Goal: Navigation & Orientation: Find specific page/section

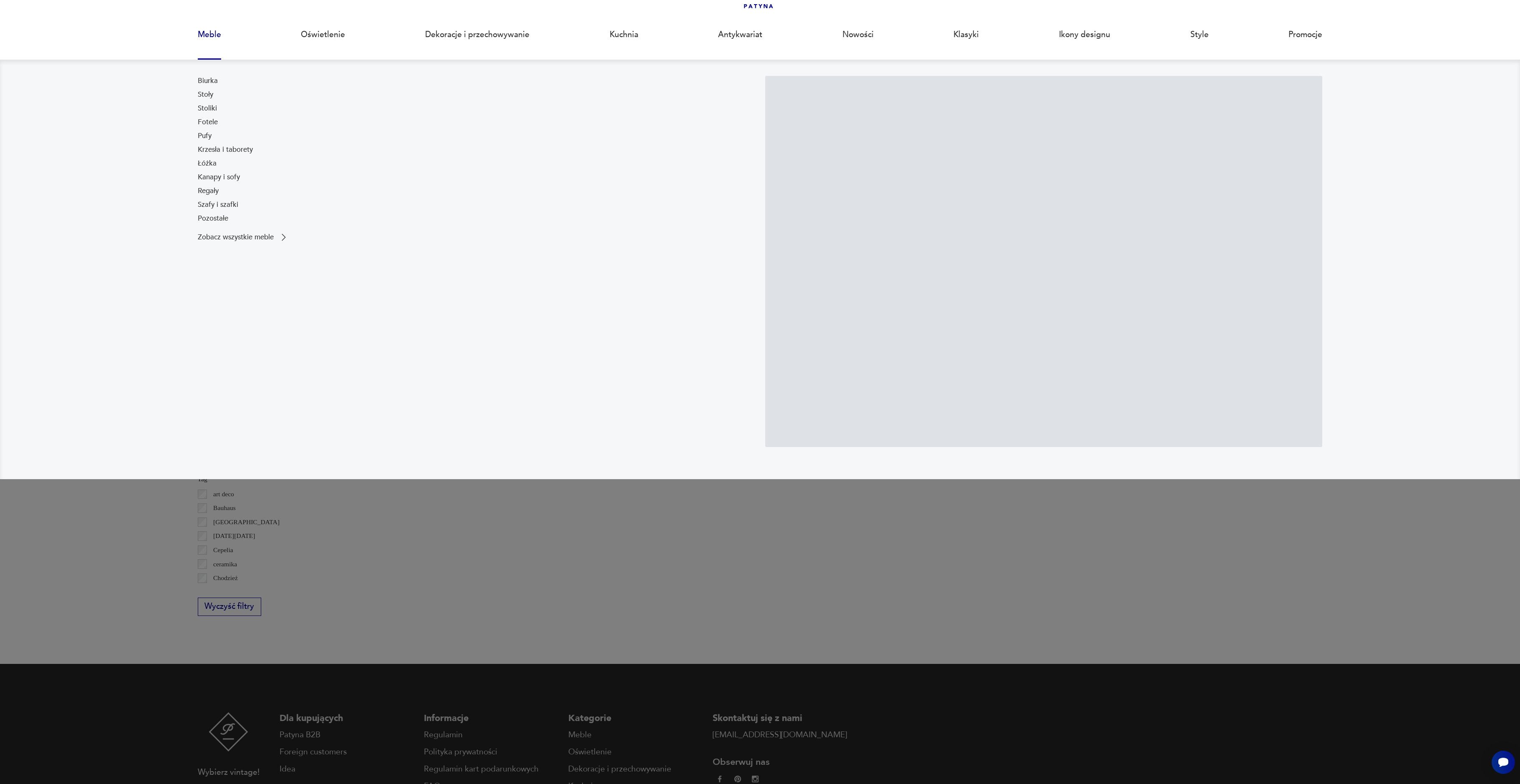
click at [199, 31] on link "Meble" at bounding box center [209, 34] width 24 height 38
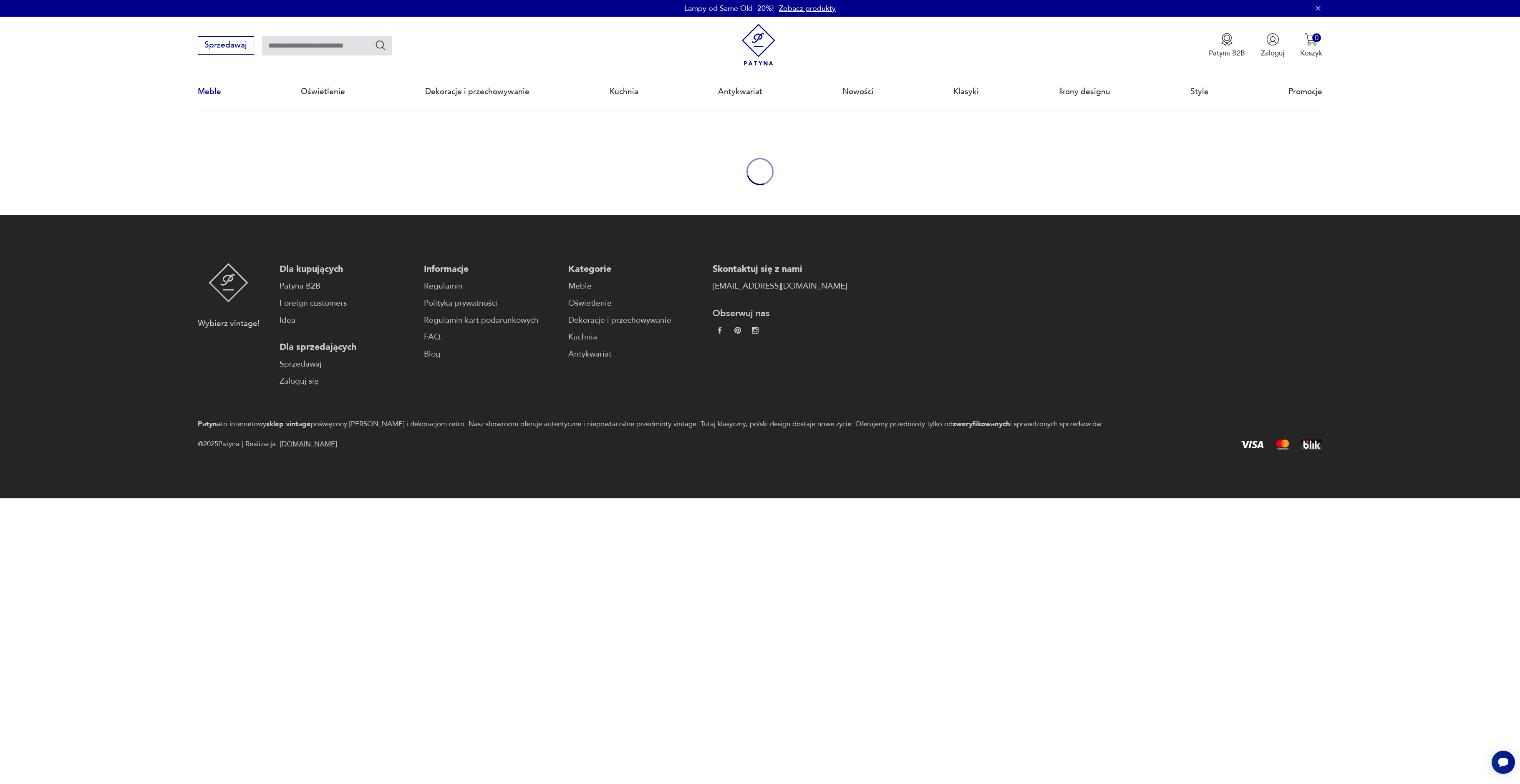
scroll to position [27, 0]
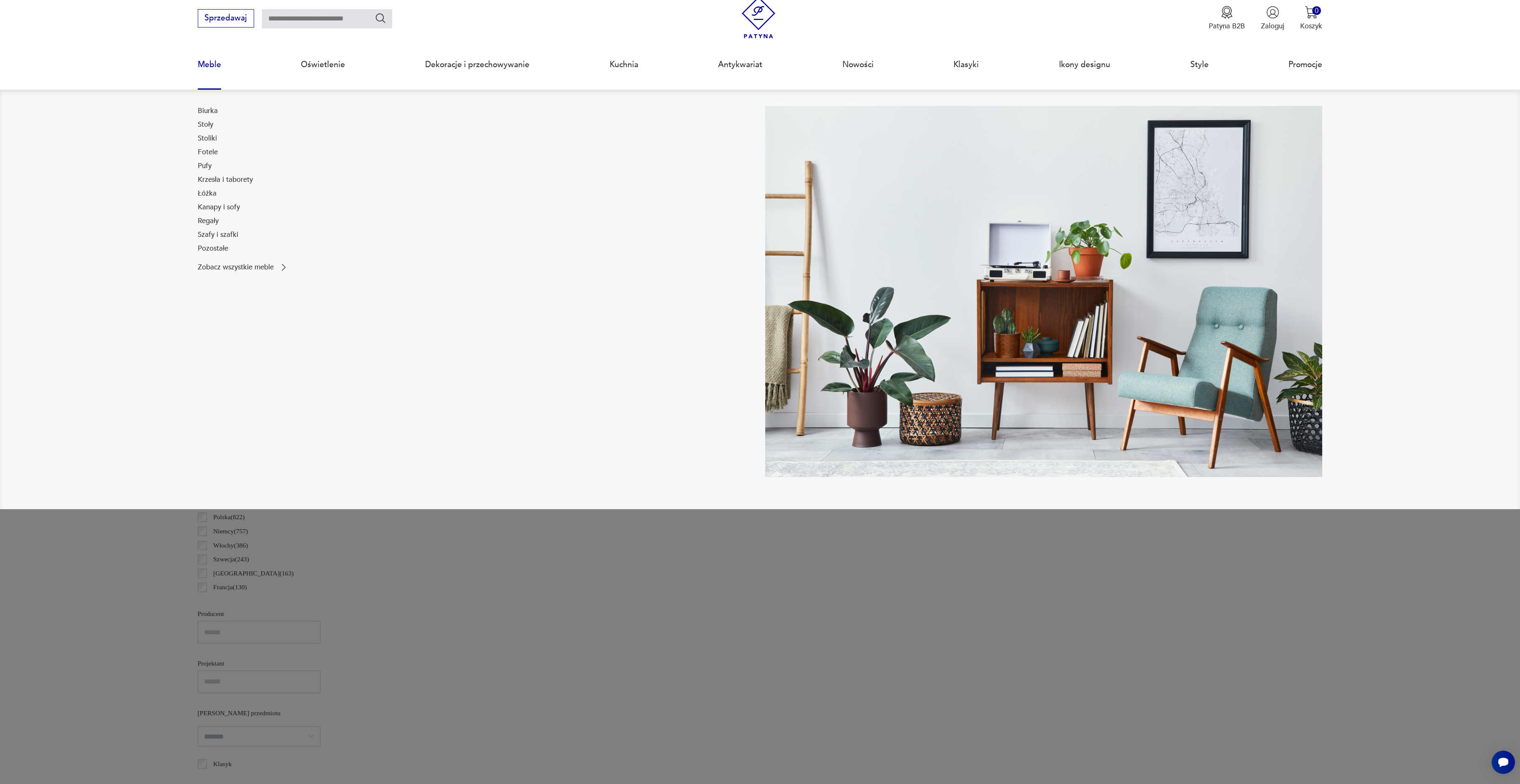
click at [210, 67] on link "Meble" at bounding box center [209, 64] width 24 height 38
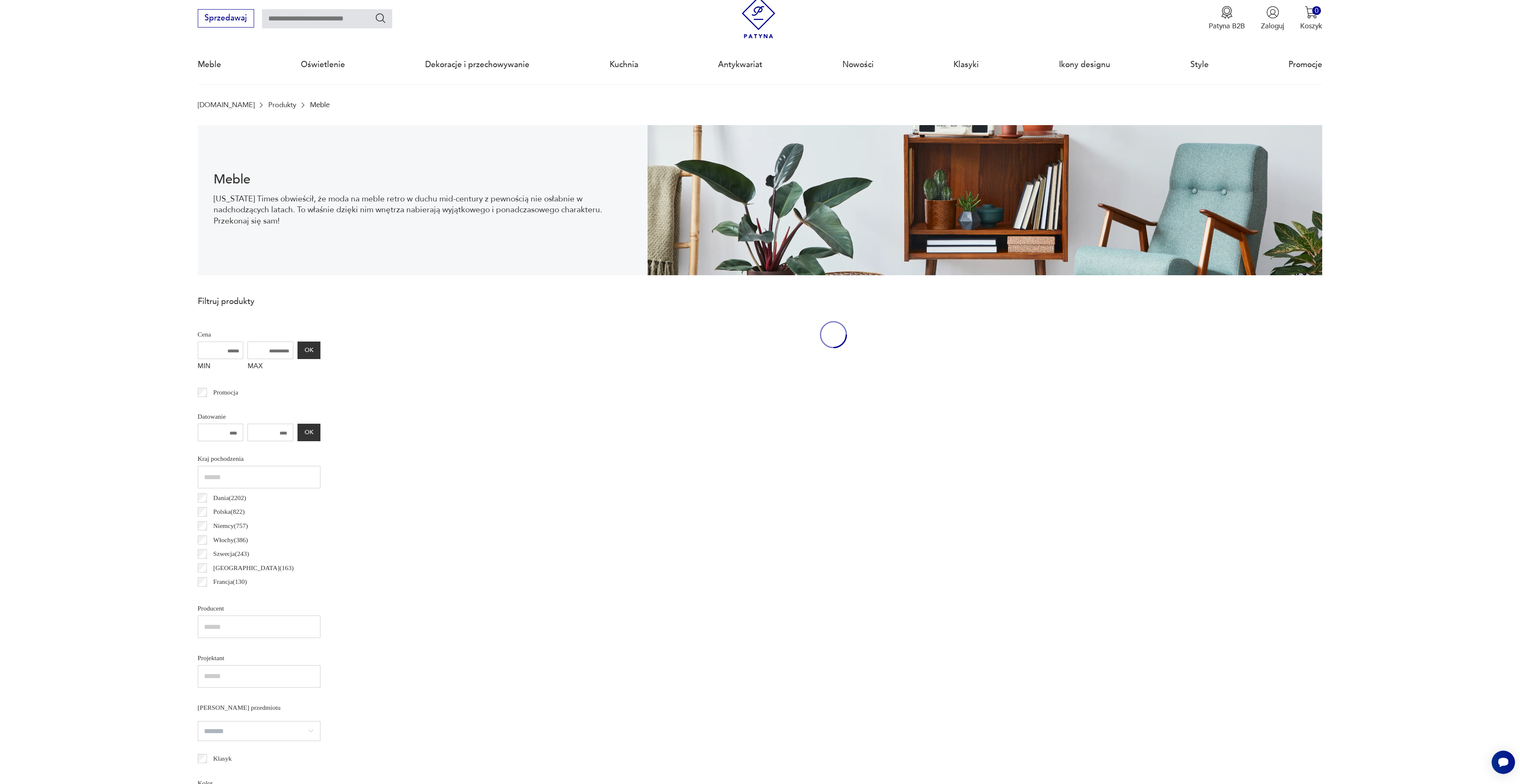
click at [748, 15] on img at bounding box center [759, 18] width 42 height 42
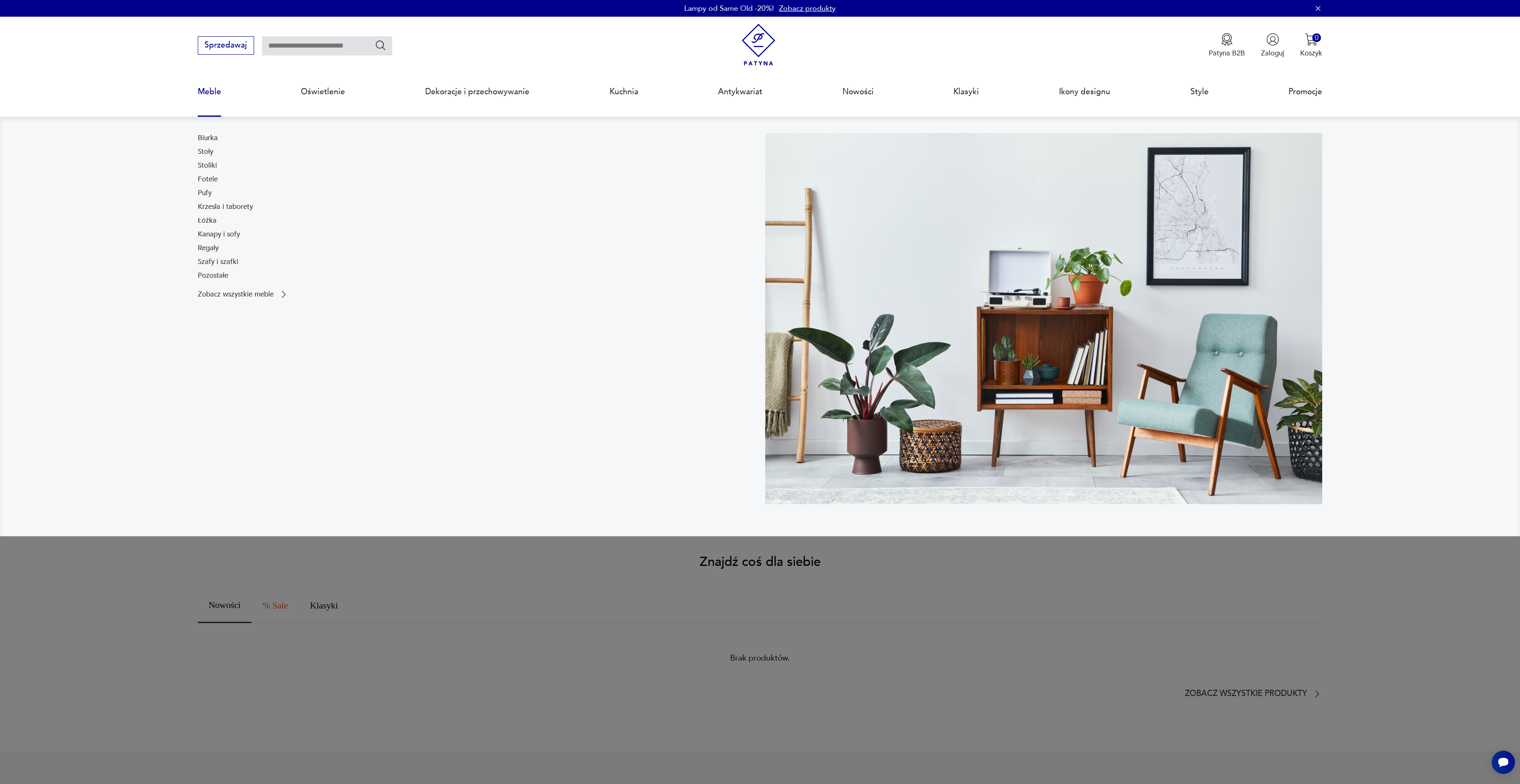
click at [209, 92] on link "Meble" at bounding box center [209, 92] width 24 height 38
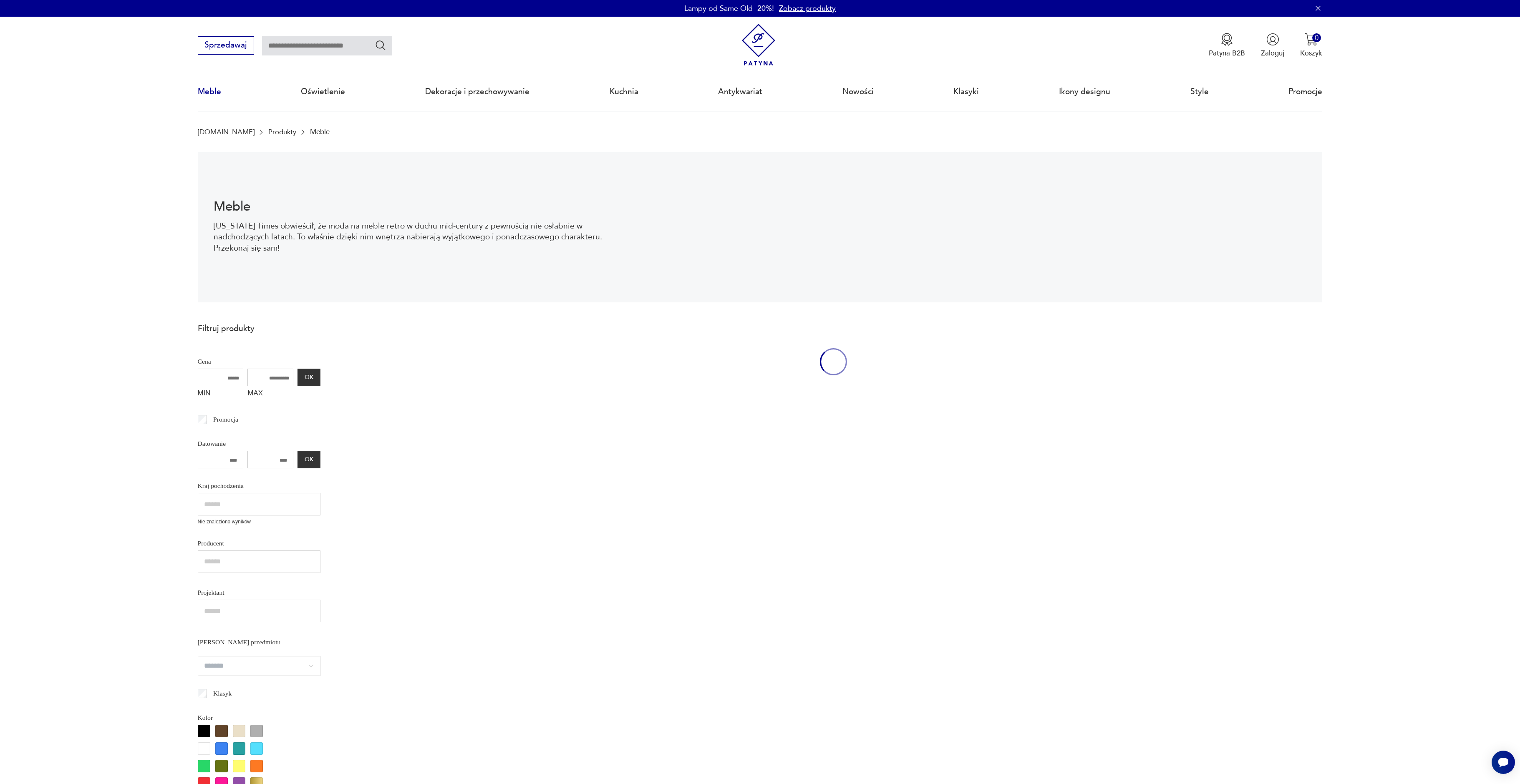
scroll to position [27, 0]
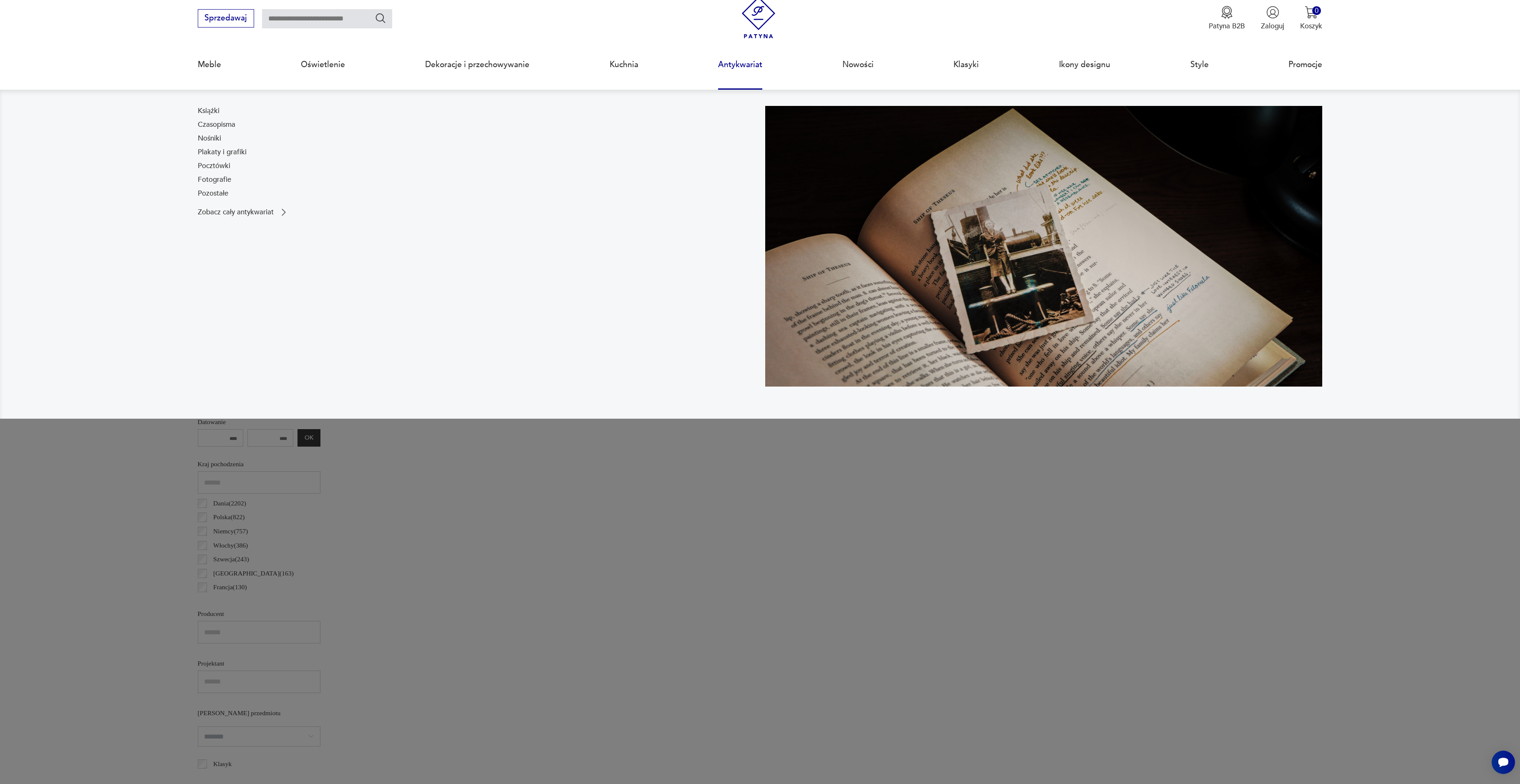
click at [754, 67] on link "Antykwariat" at bounding box center [740, 64] width 44 height 38
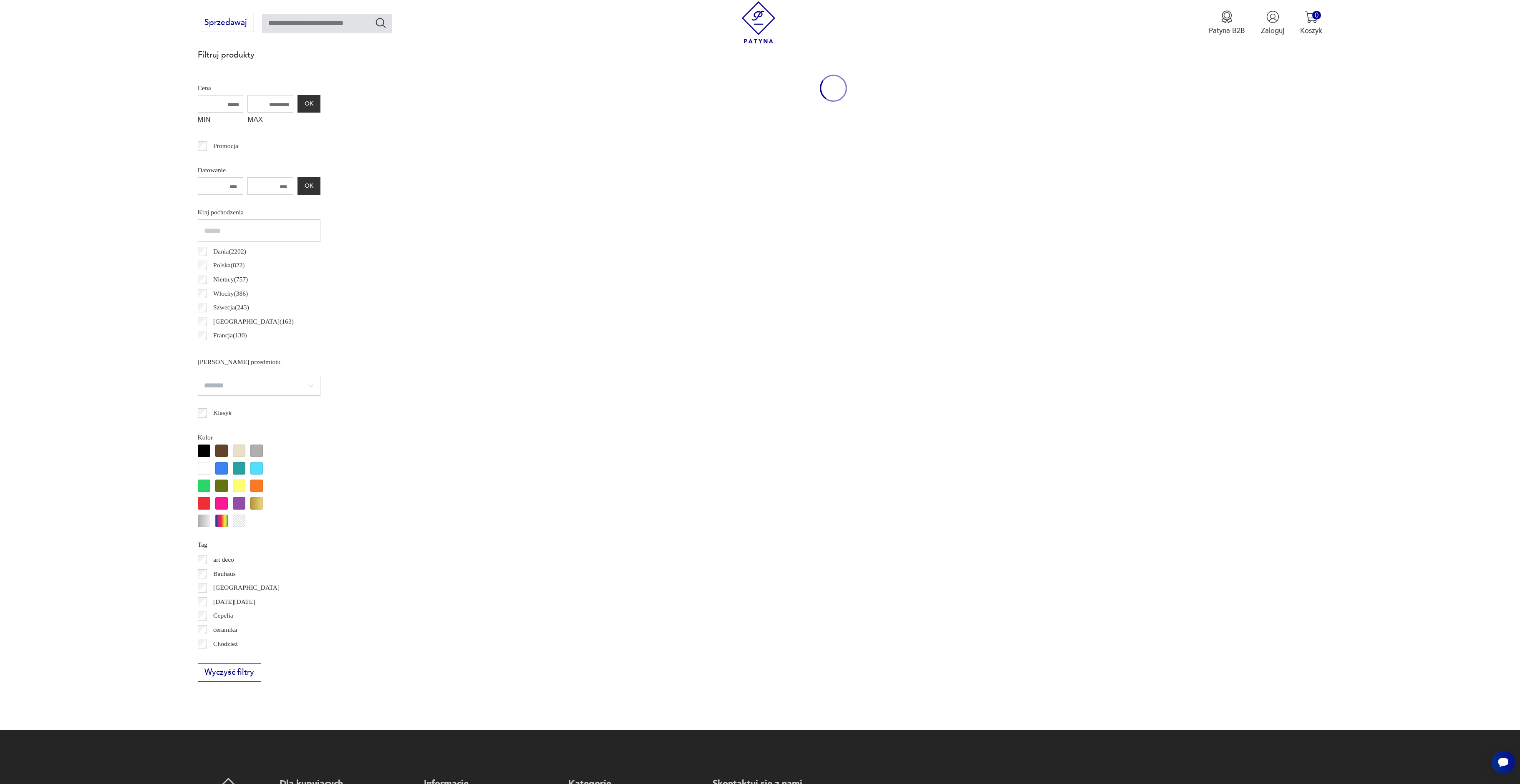
scroll to position [503, 0]
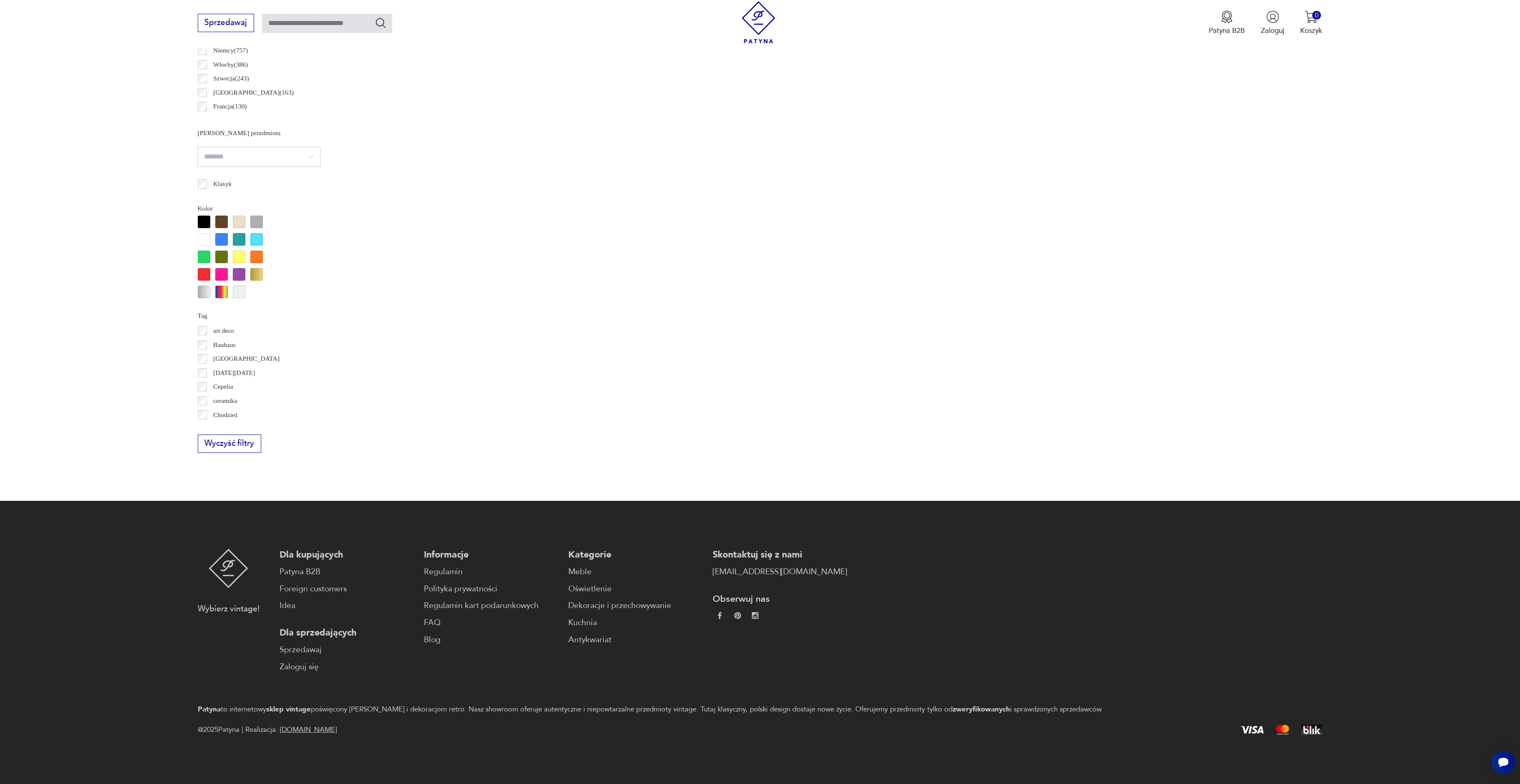
click at [716, 616] on img at bounding box center [719, 615] width 7 height 7
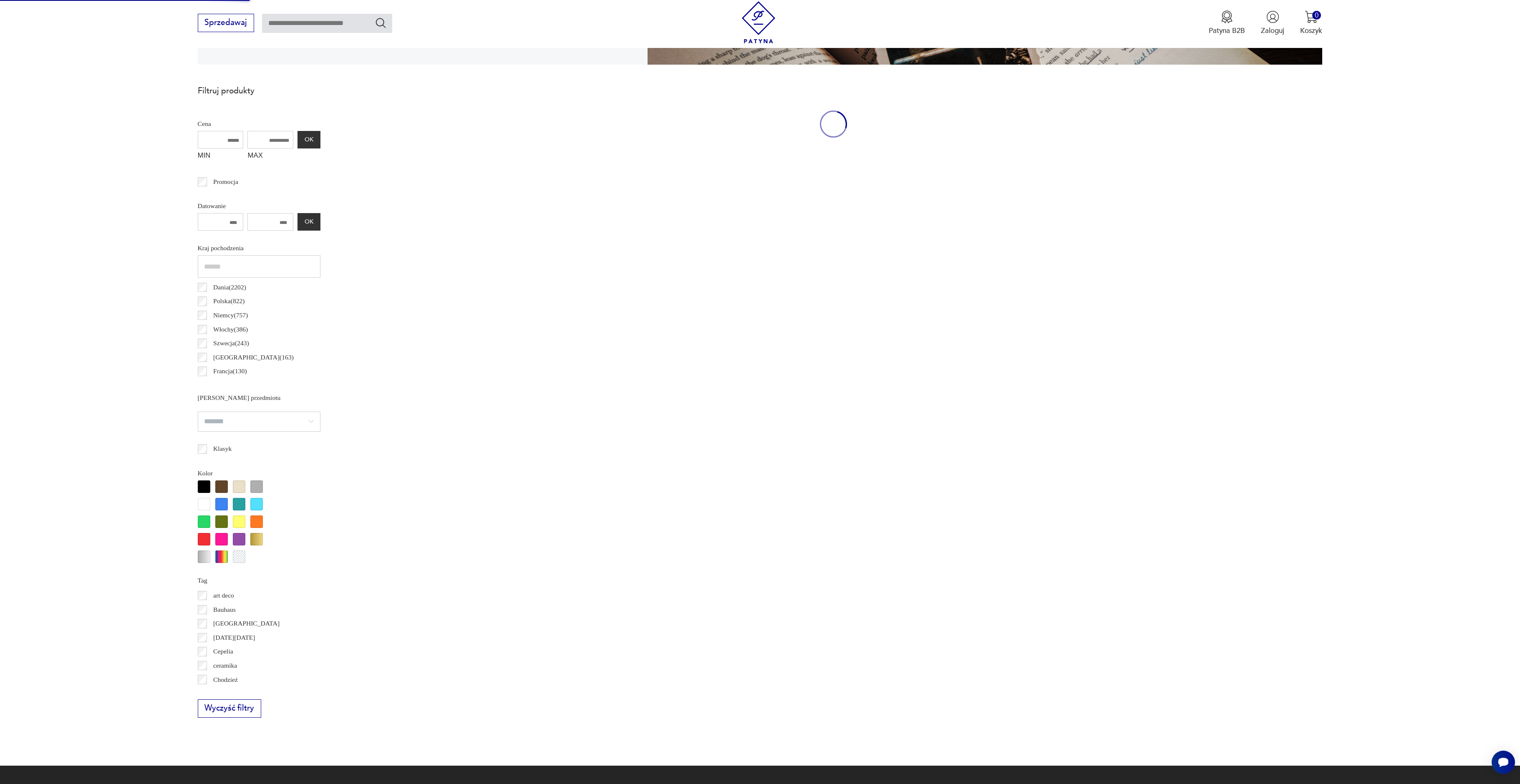
scroll to position [0, 0]
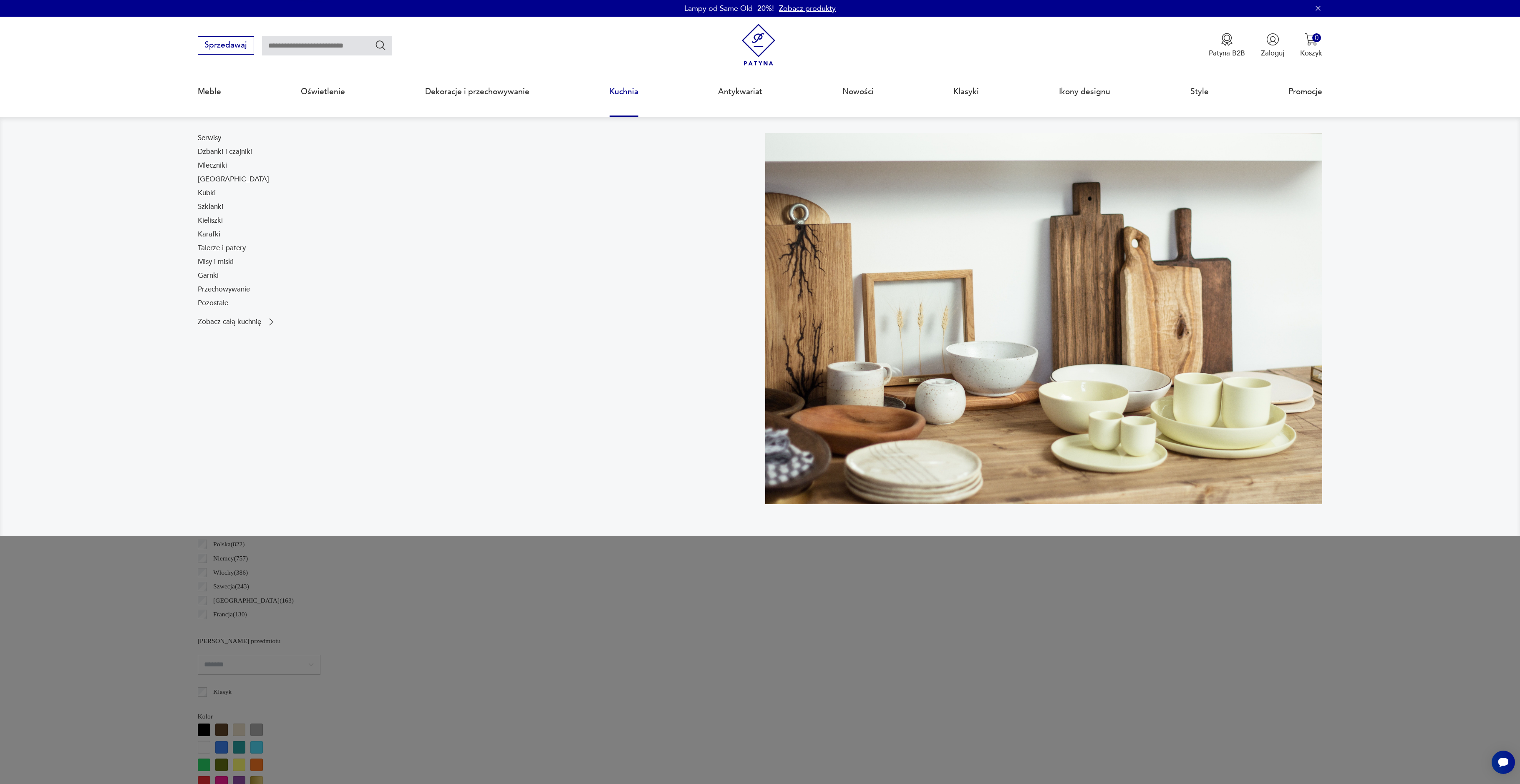
click at [618, 85] on link "Kuchnia" at bounding box center [624, 92] width 29 height 38
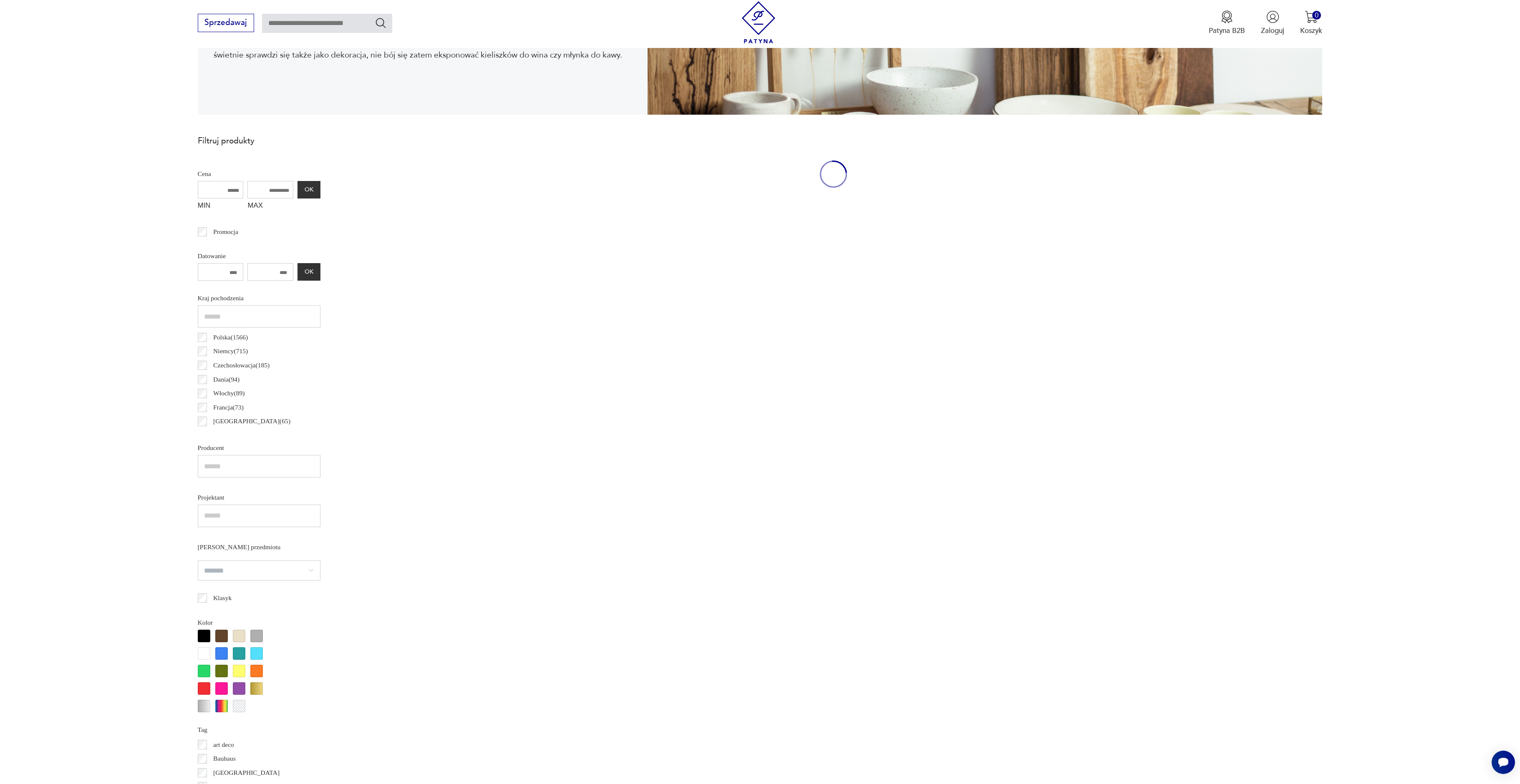
scroll to position [193, 0]
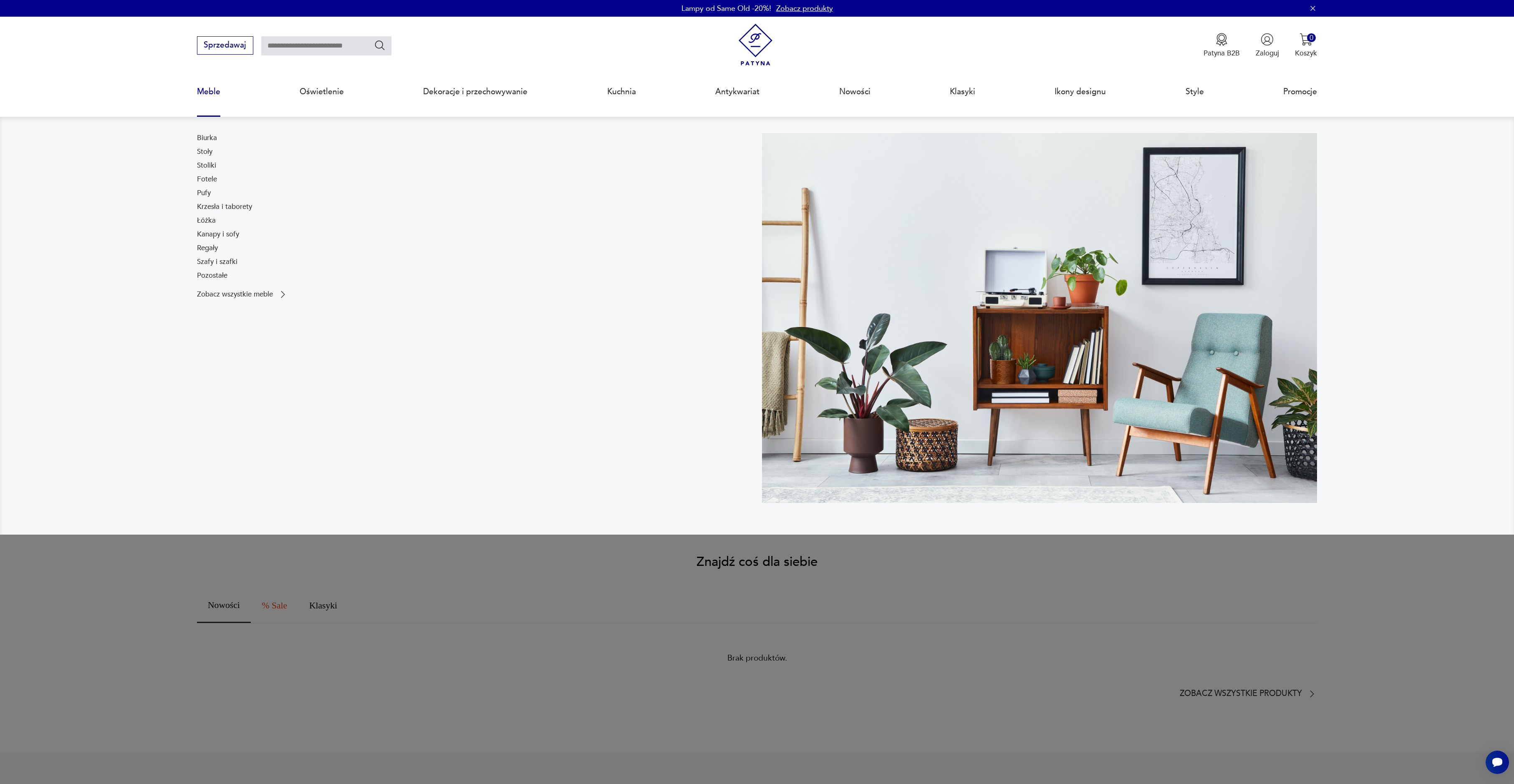
click at [205, 96] on link "Meble" at bounding box center [209, 92] width 24 height 38
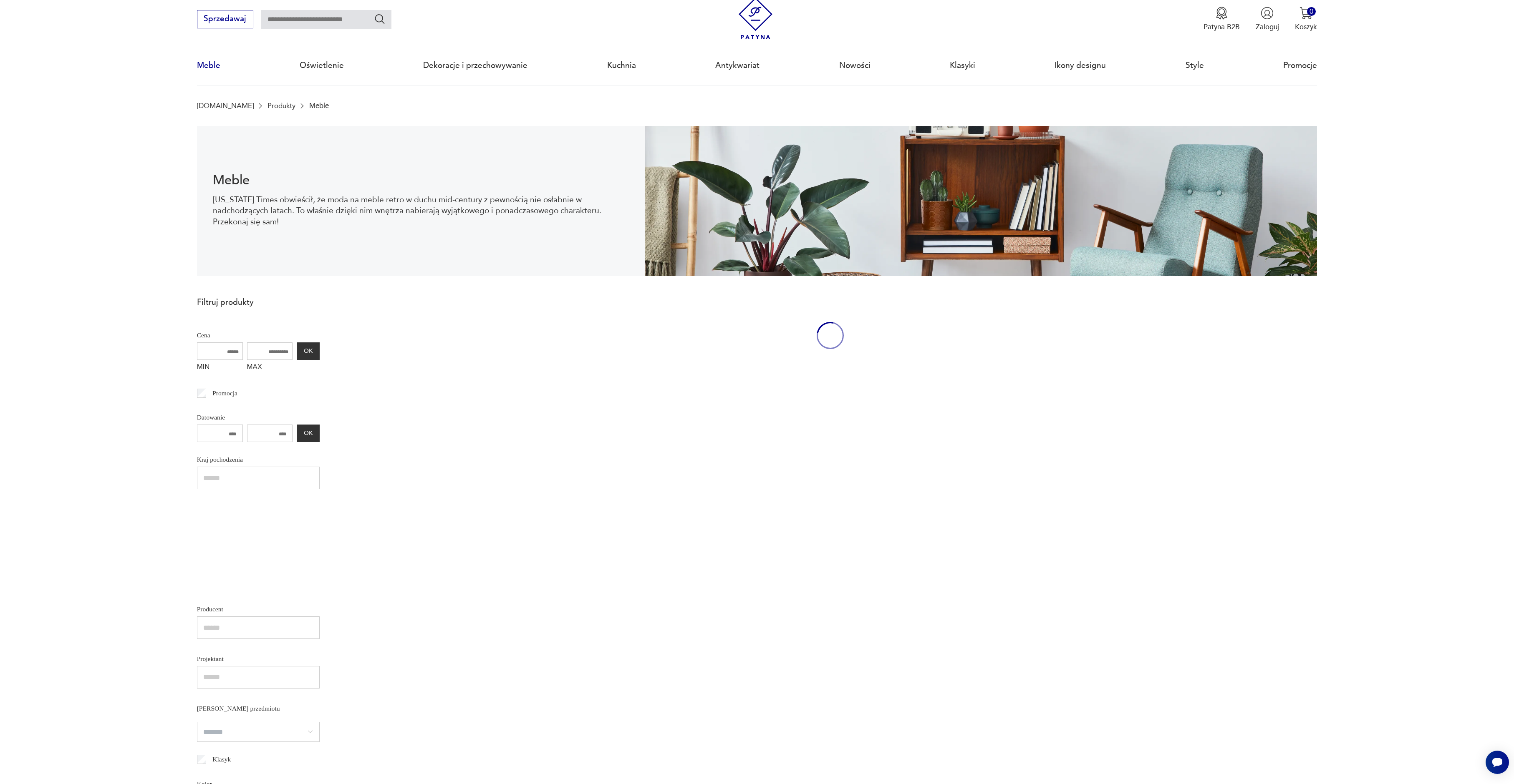
scroll to position [27, 0]
click at [755, 16] on img at bounding box center [755, 18] width 42 height 42
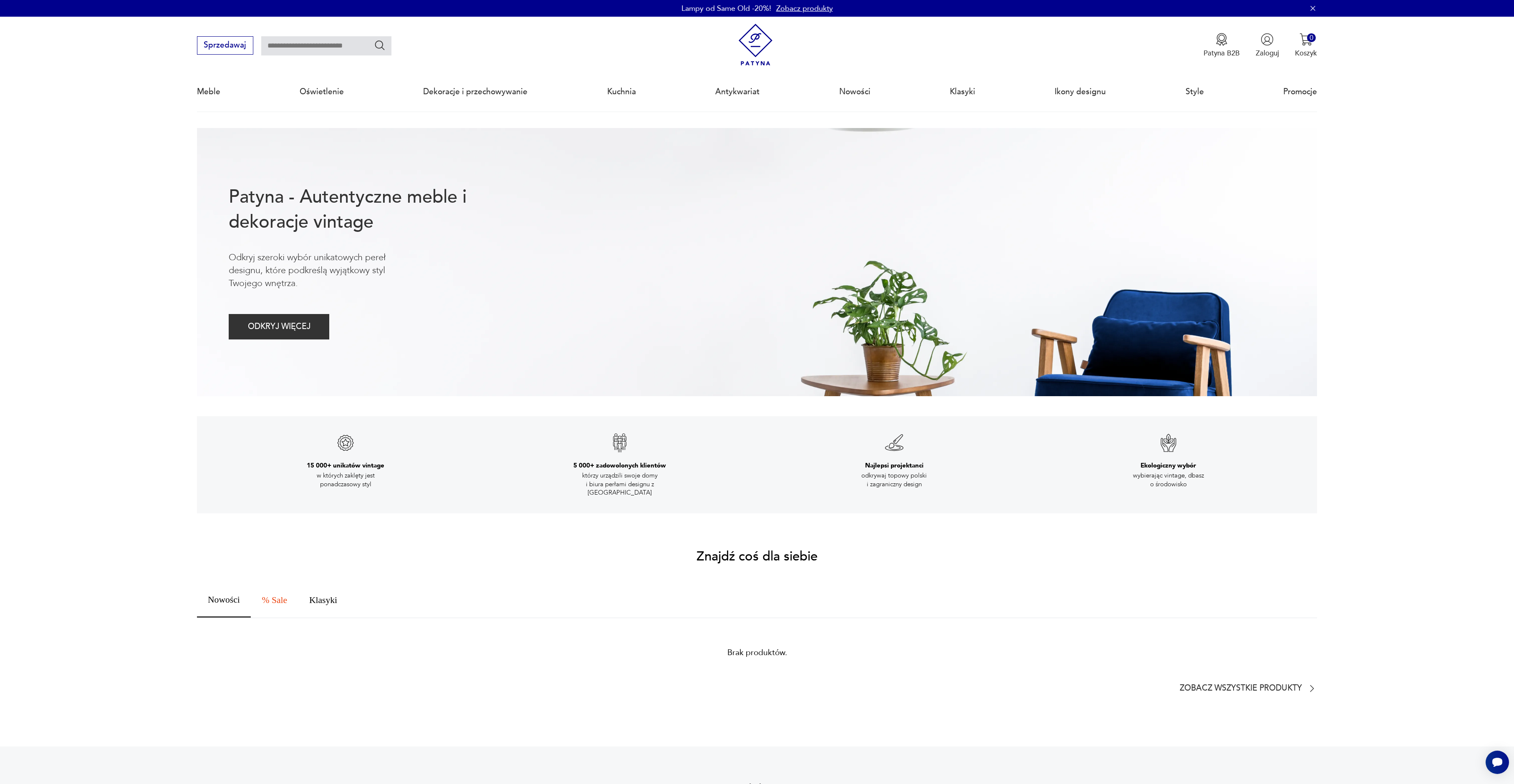
click at [797, 12] on link "Zobacz produkty" at bounding box center [805, 8] width 56 height 10
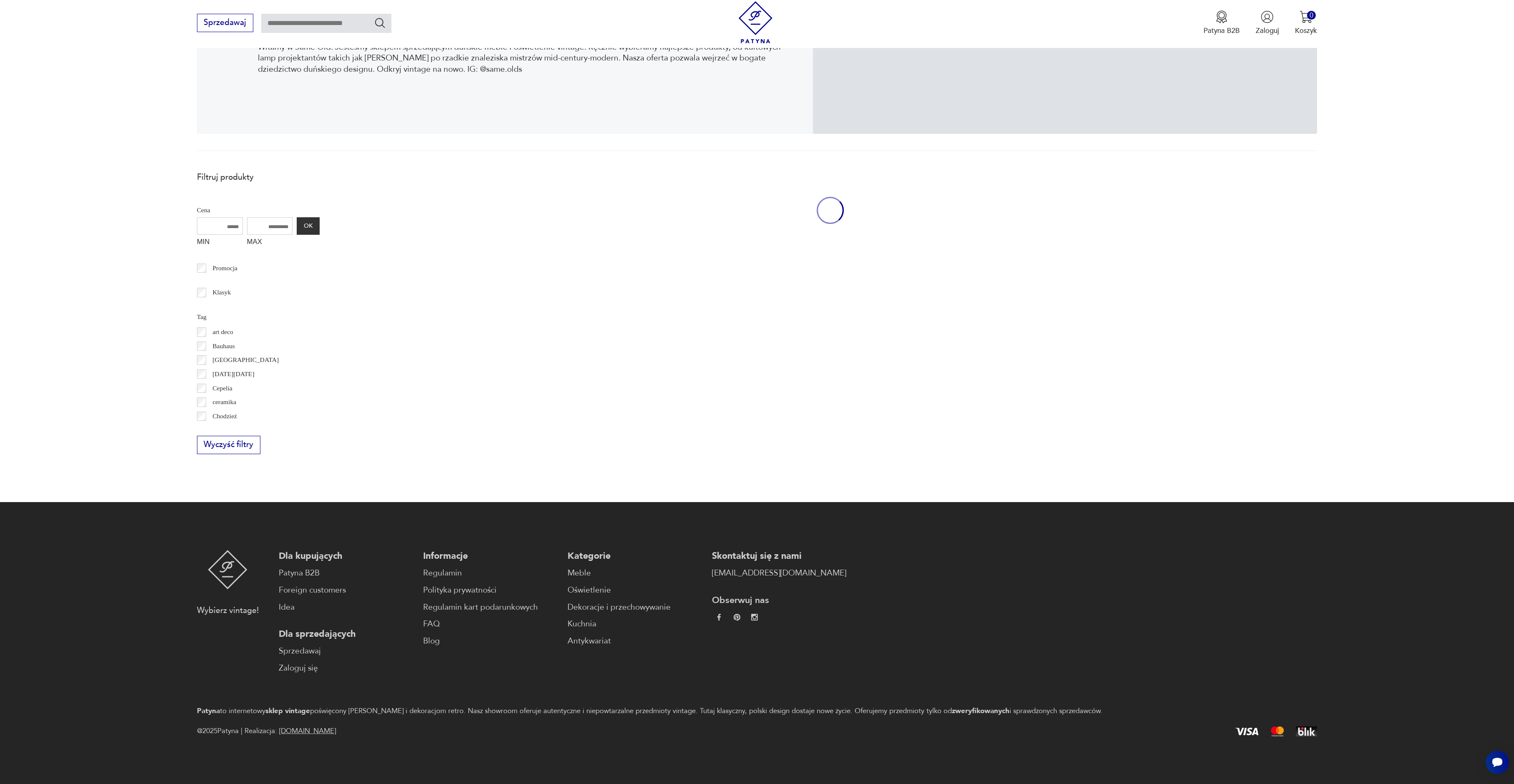
scroll to position [183, 0]
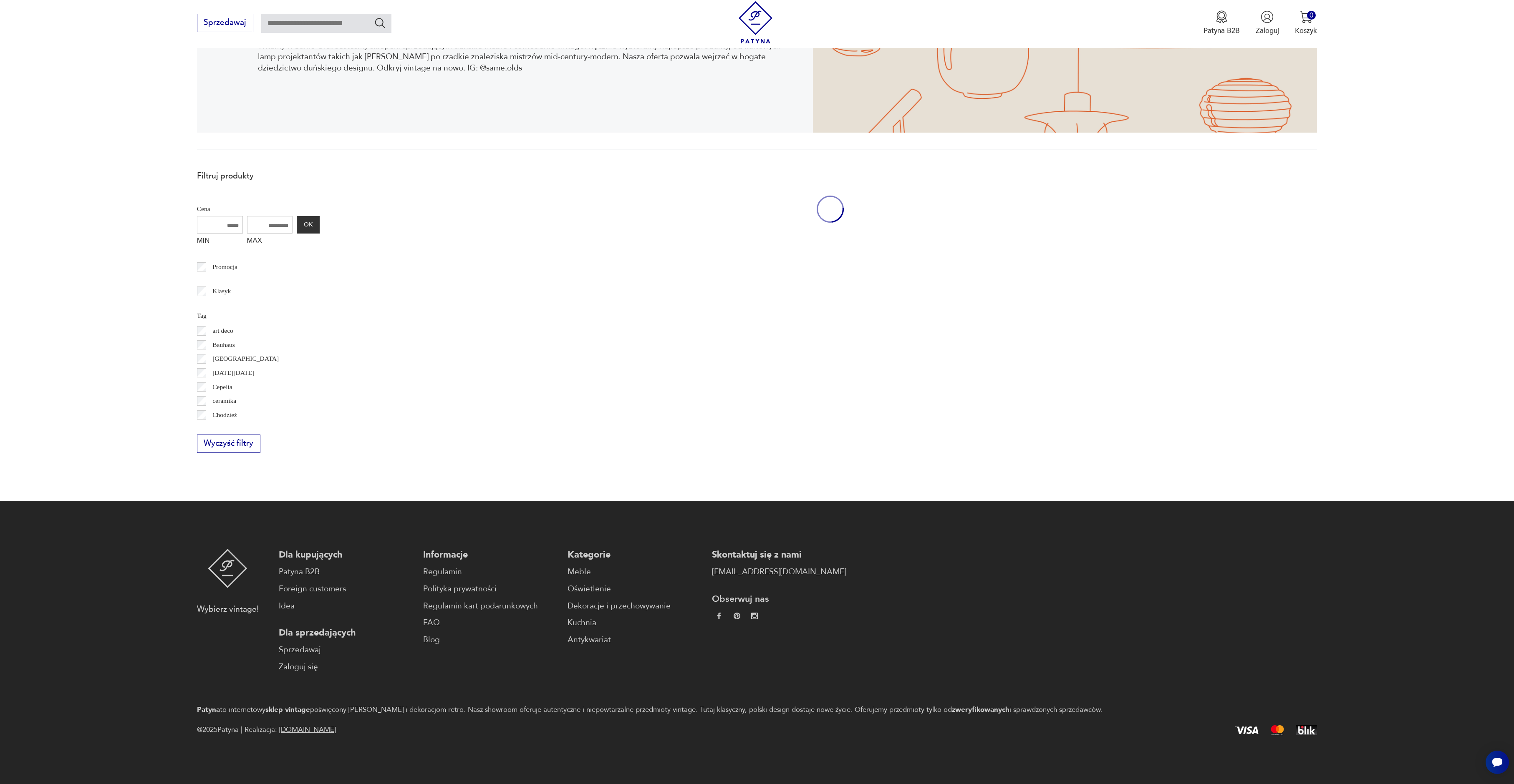
click at [712, 622] on div "Skontaktuj się z nami kontakt@patyna.pl Obserwuj nas" at bounding box center [779, 611] width 134 height 125
click at [715, 616] on img at bounding box center [719, 615] width 7 height 7
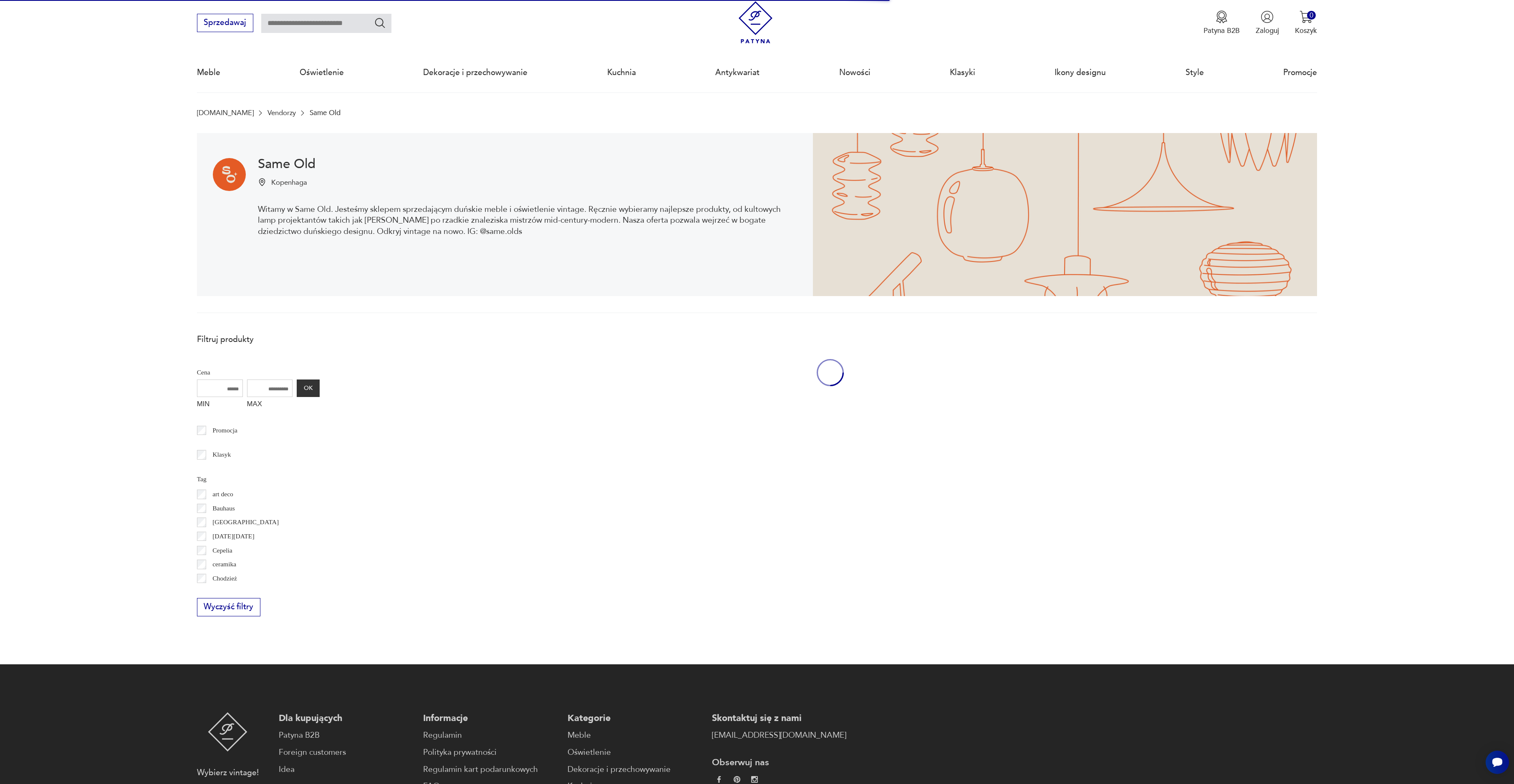
scroll to position [0, 0]
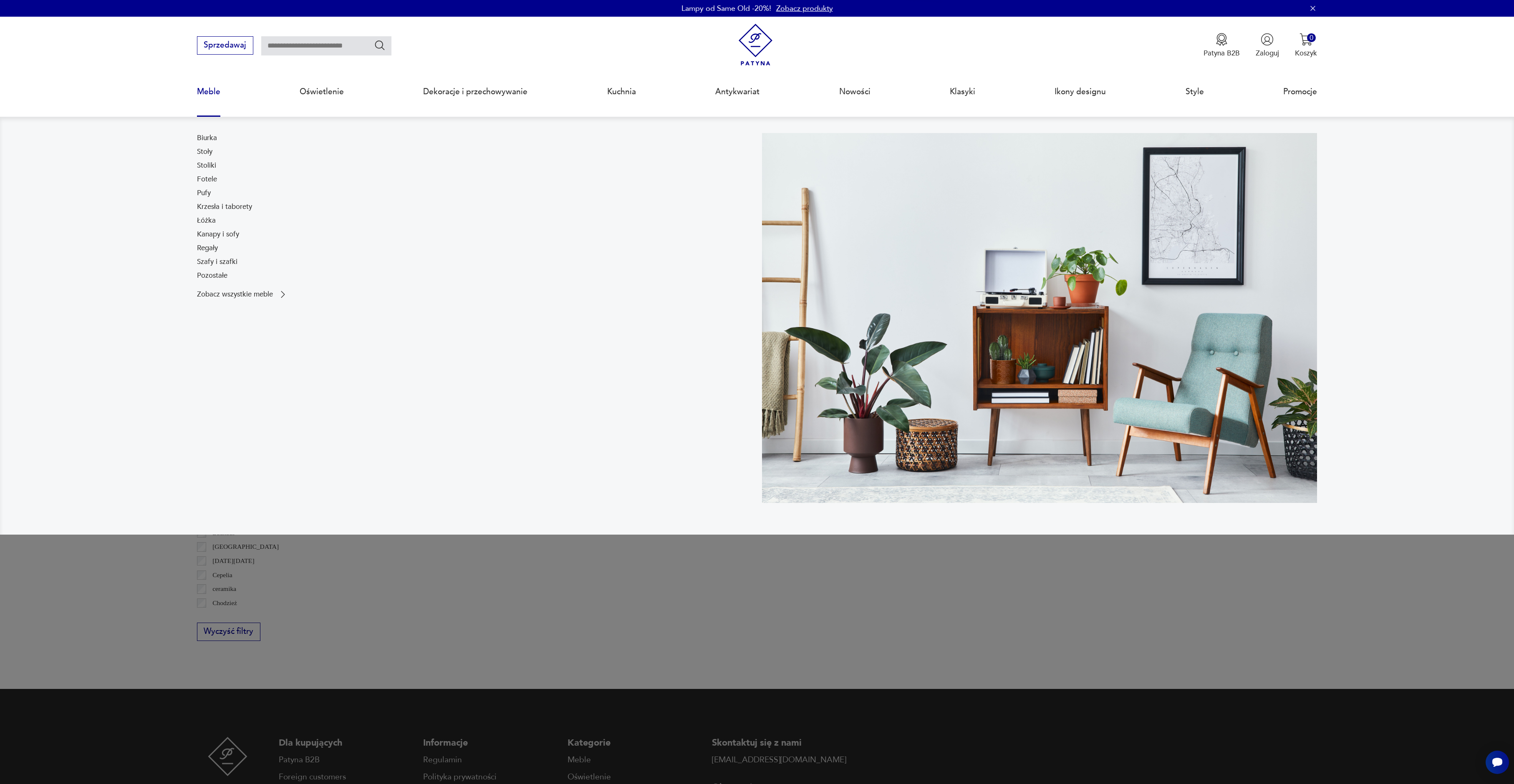
click at [203, 86] on link "Meble" at bounding box center [209, 92] width 24 height 38
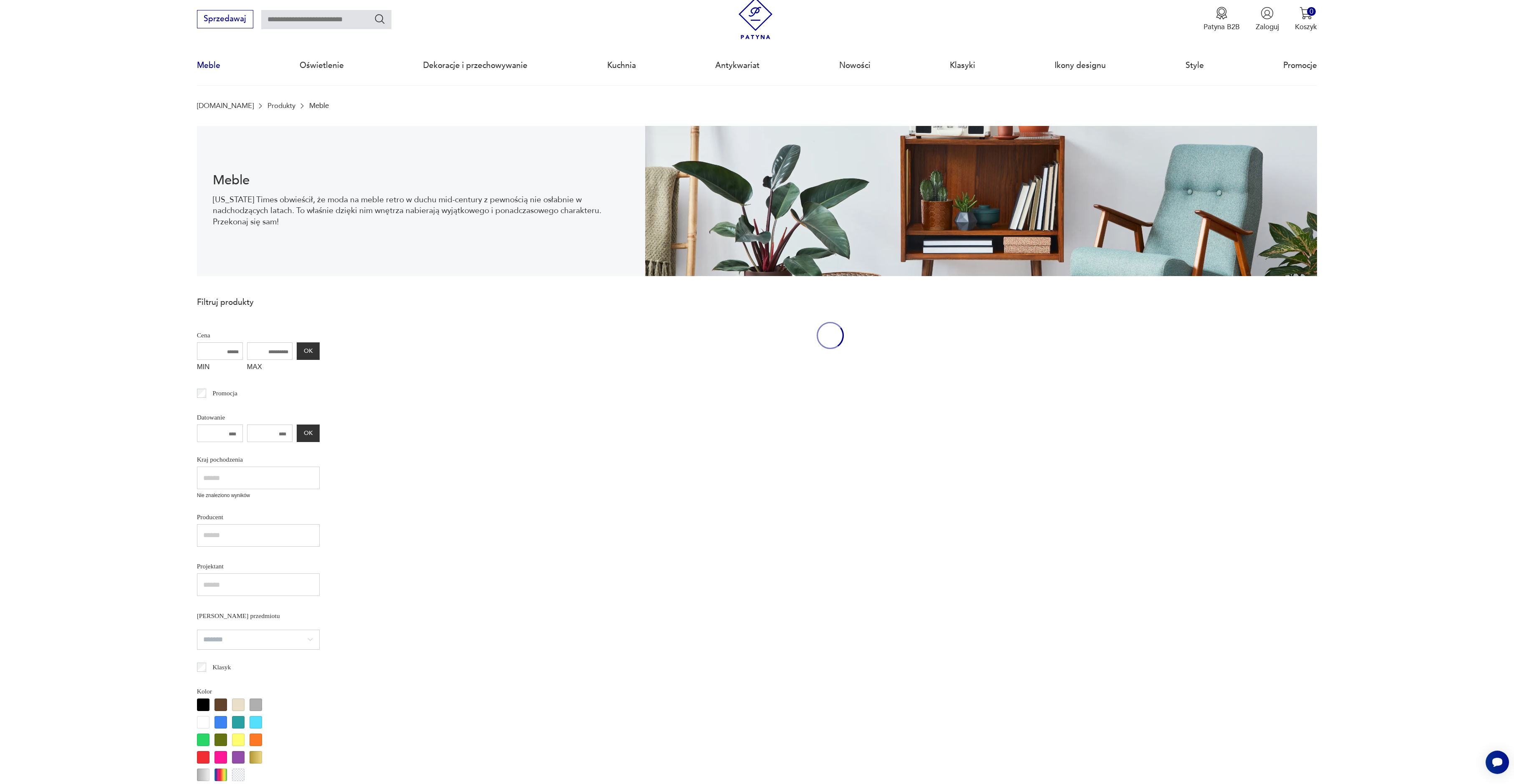
scroll to position [27, 0]
